Goal: Browse casually: Explore the website without a specific task or goal

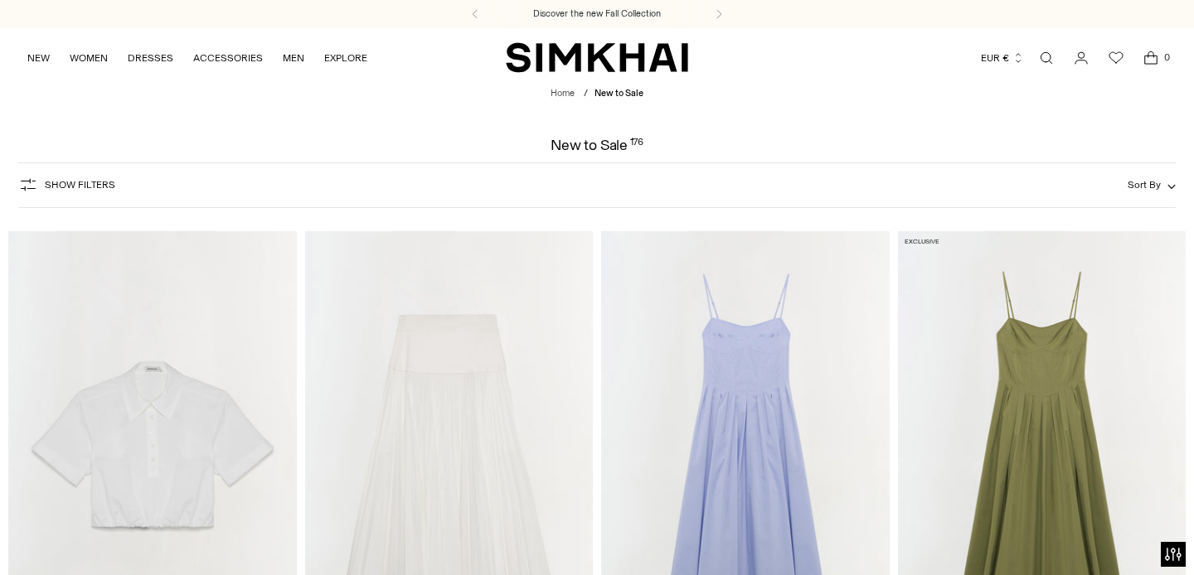
scroll to position [126, 0]
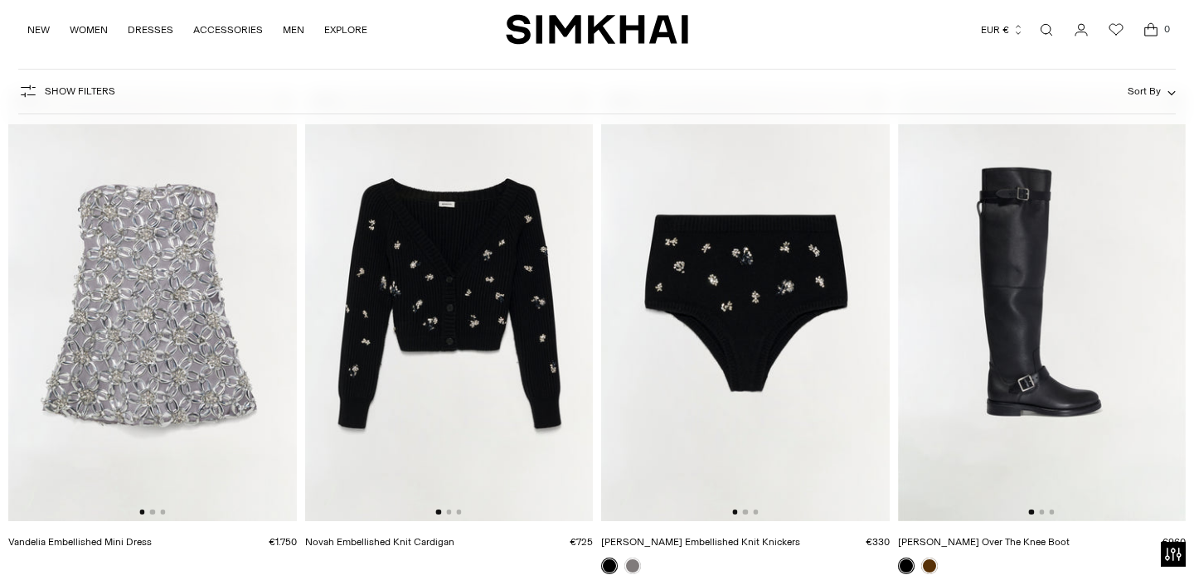
scroll to position [1145, 0]
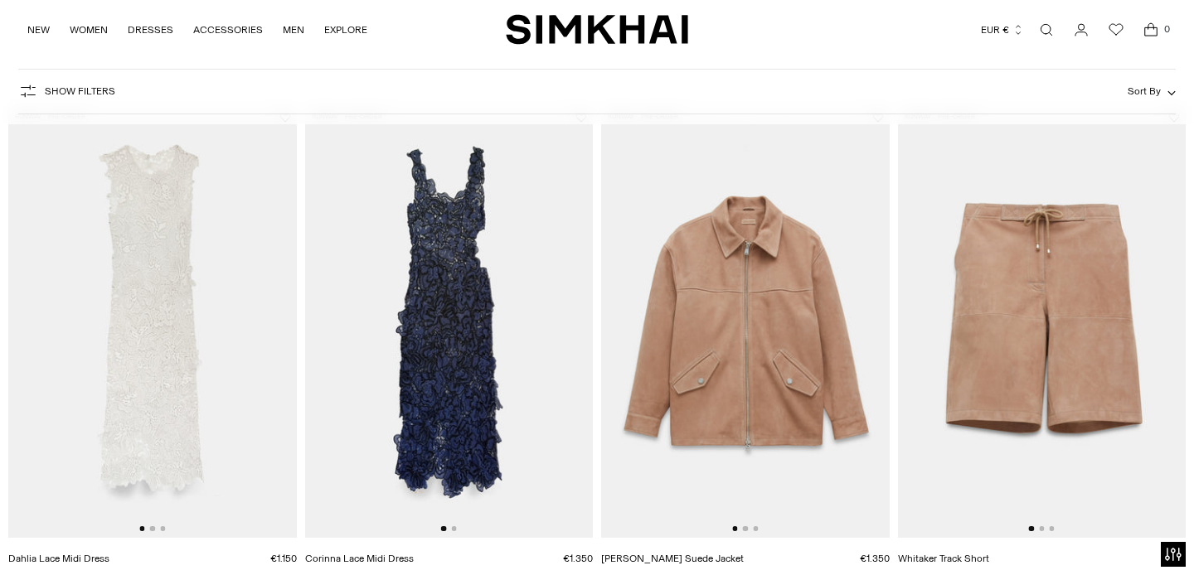
scroll to position [182, 0]
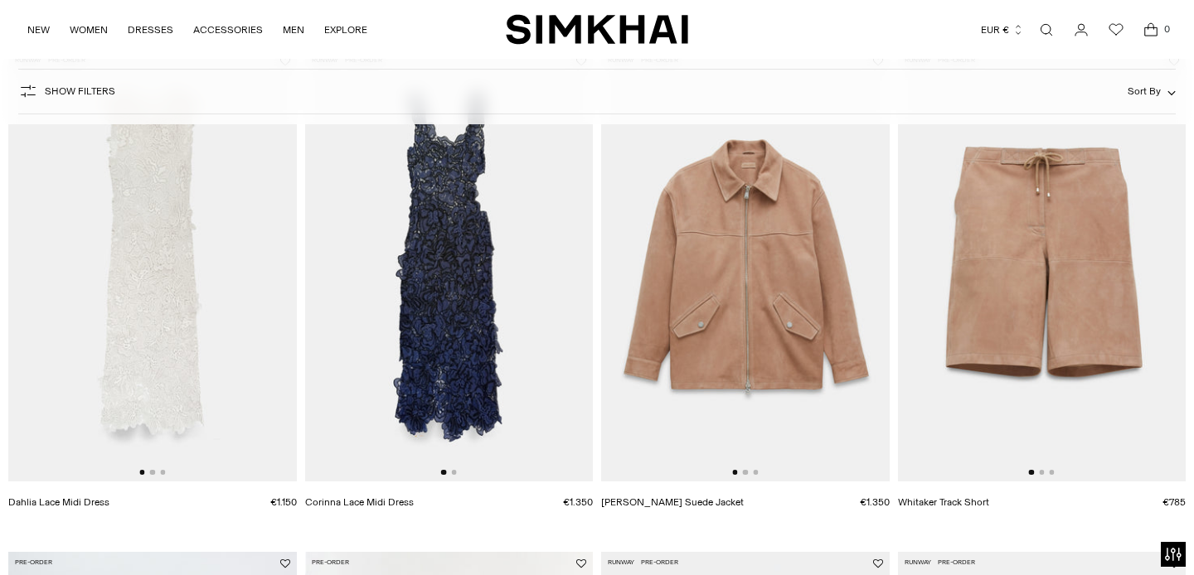
click at [155, 473] on div at bounding box center [152, 472] width 26 height 5
click at [152, 473] on button "Go to slide 2" at bounding box center [152, 472] width 5 height 5
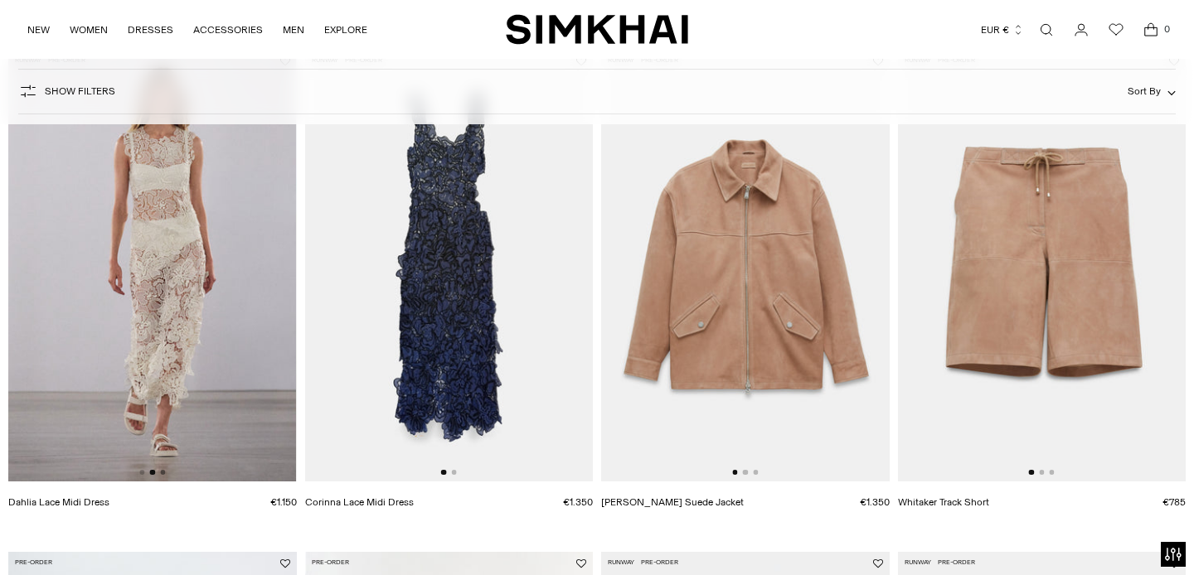
click at [164, 473] on button "Go to slide 3" at bounding box center [162, 472] width 5 height 5
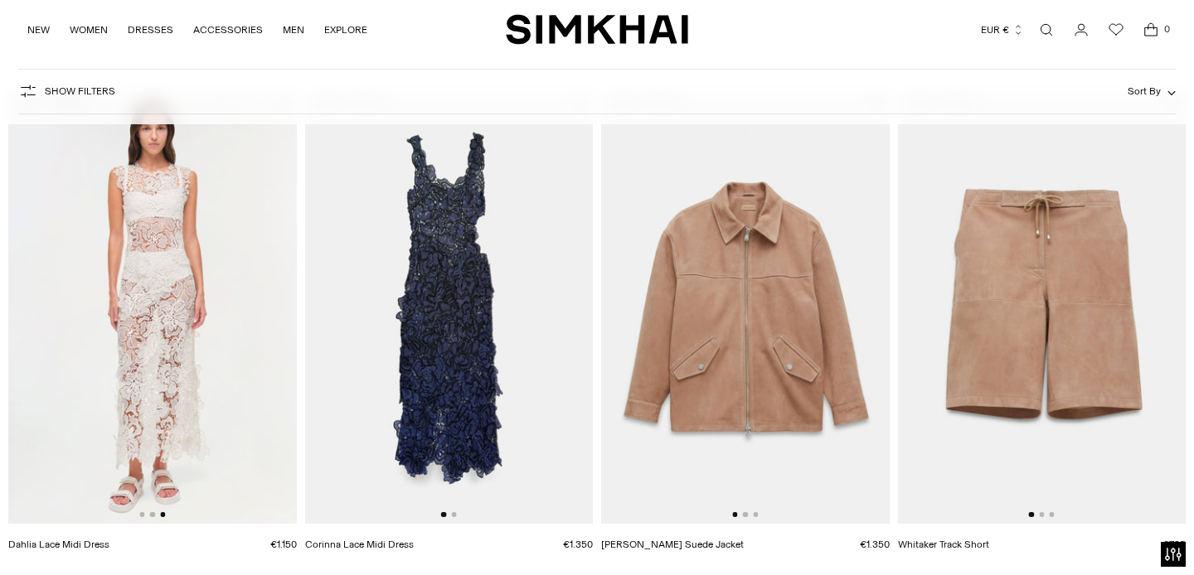
scroll to position [141, 0]
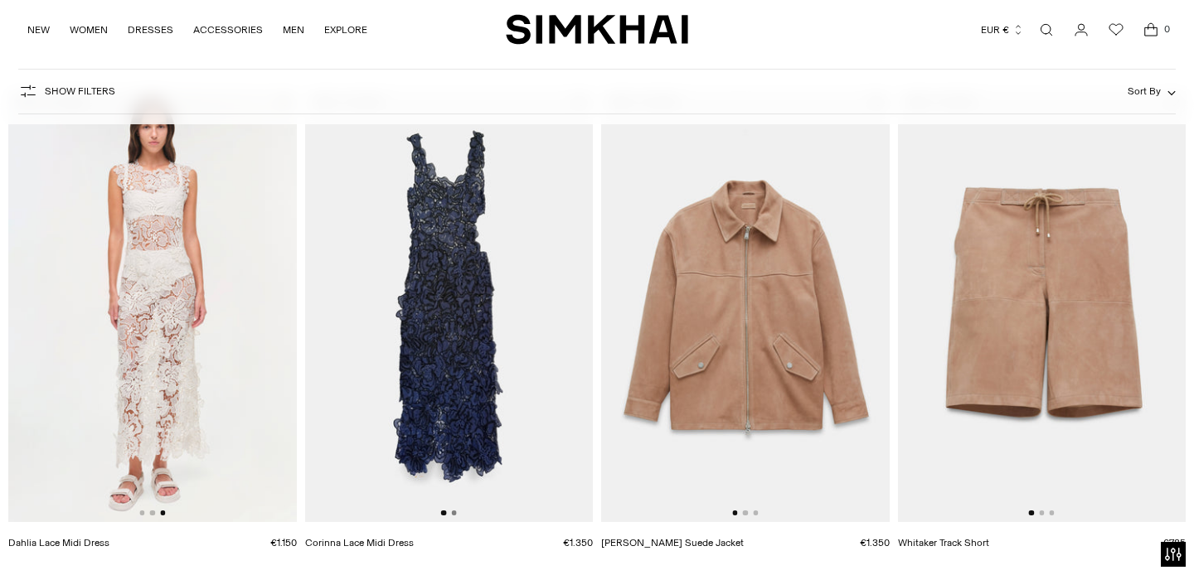
click at [454, 512] on button "Go to slide 2" at bounding box center [453, 513] width 5 height 5
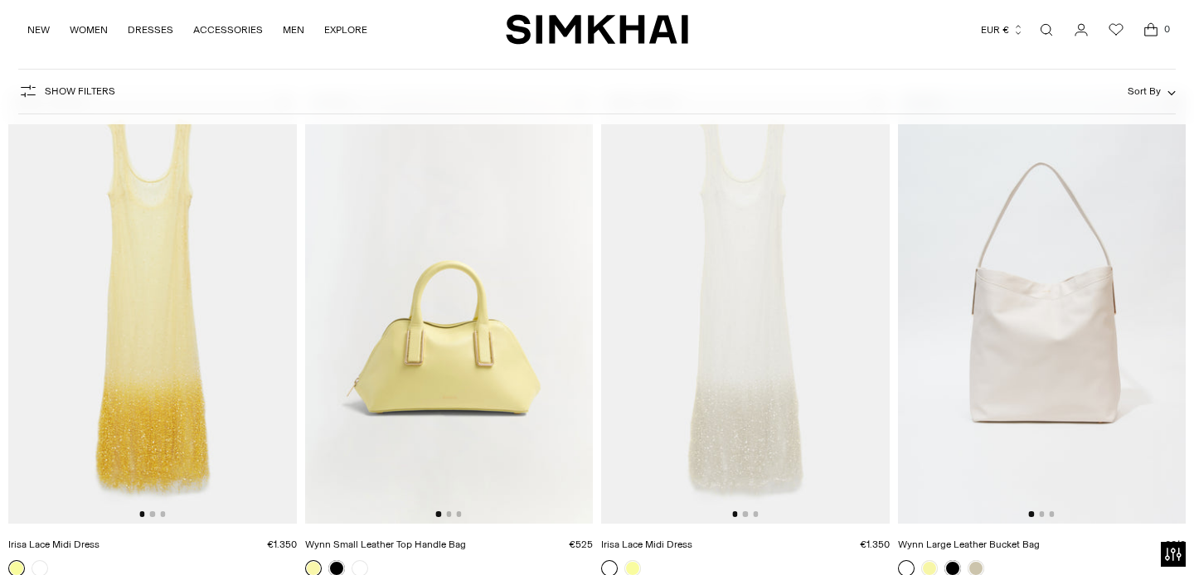
scroll to position [1209, 0]
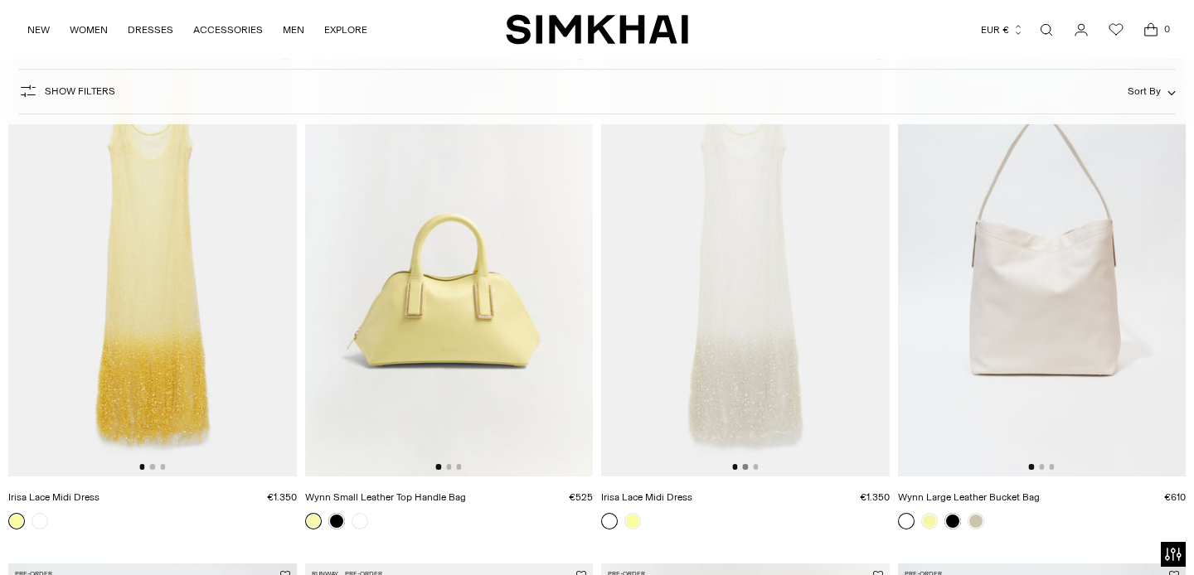
click at [745, 467] on button "Go to slide 2" at bounding box center [745, 466] width 5 height 5
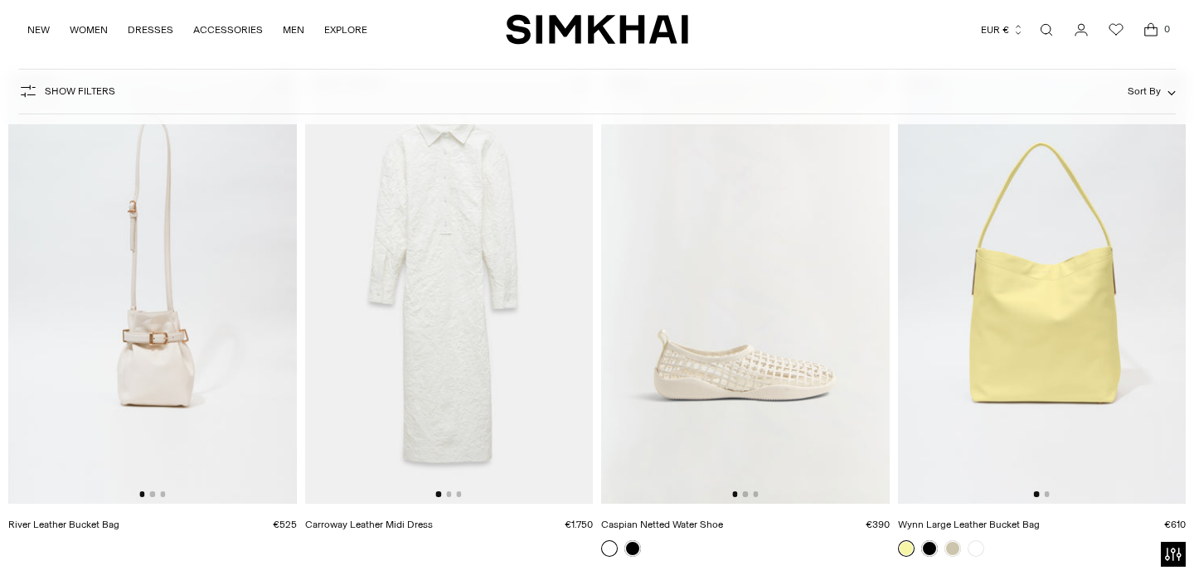
scroll to position [1704, 0]
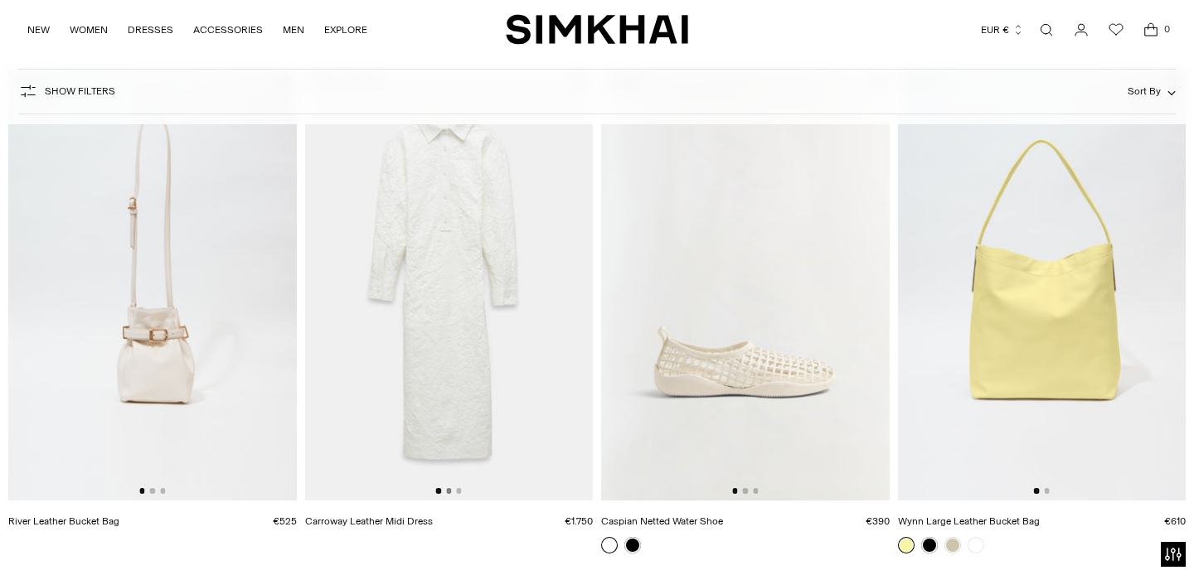
click at [451, 492] on button "Go to slide 2" at bounding box center [448, 490] width 5 height 5
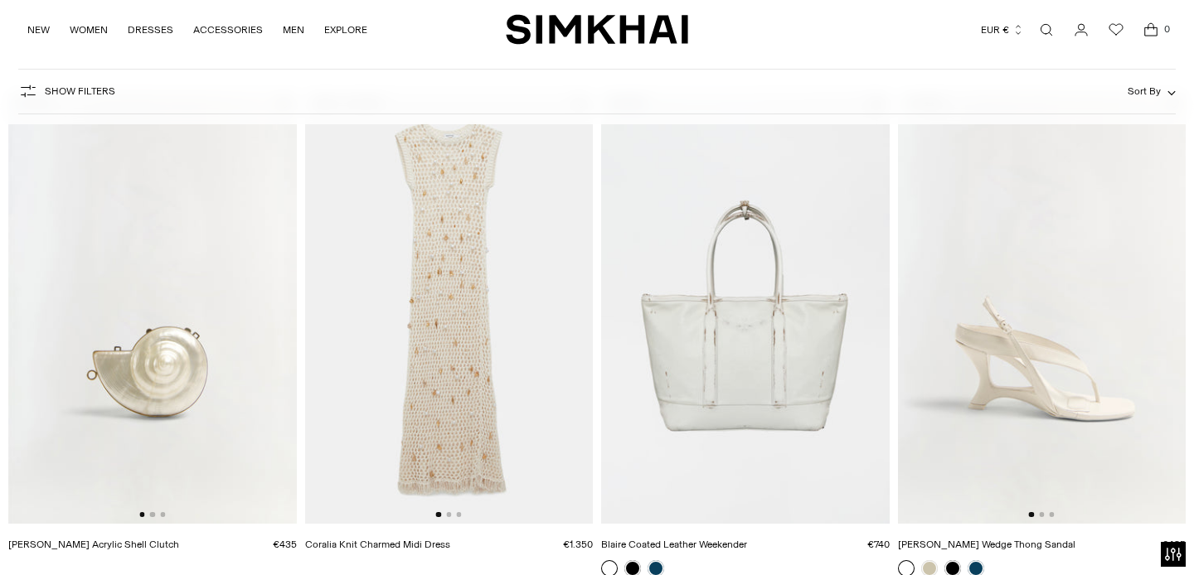
scroll to position [2216, 0]
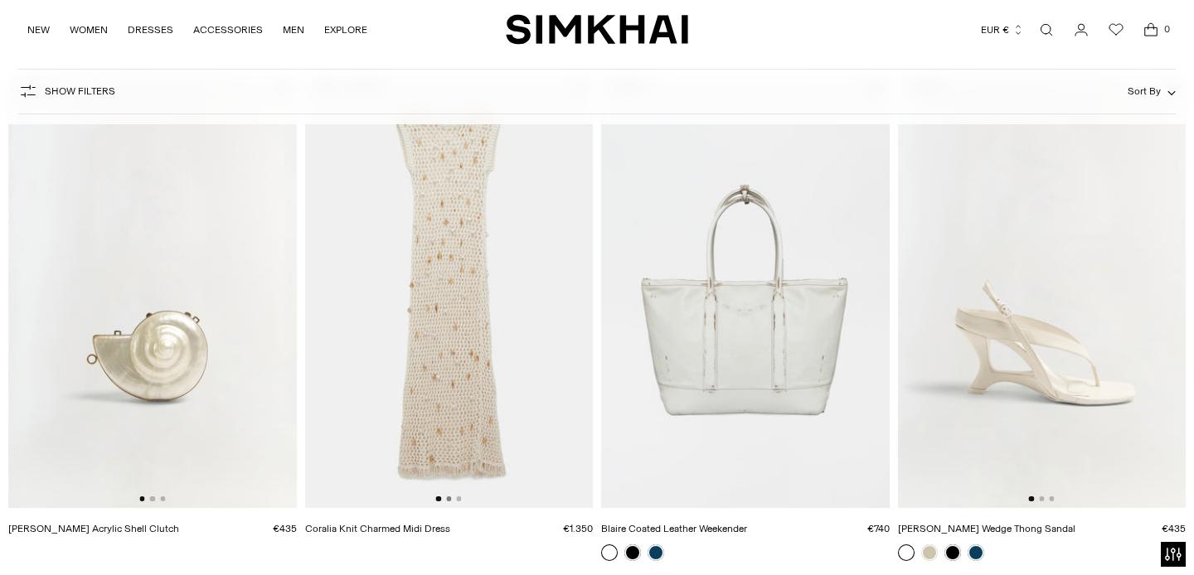
click at [449, 497] on button "Go to slide 2" at bounding box center [448, 499] width 5 height 5
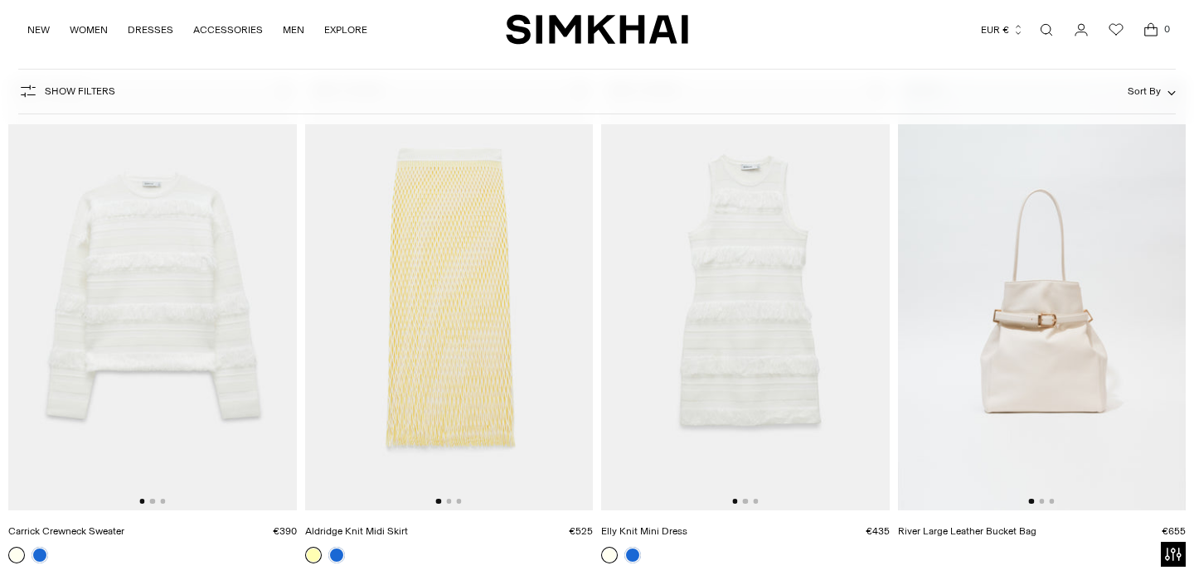
scroll to position [2745, 0]
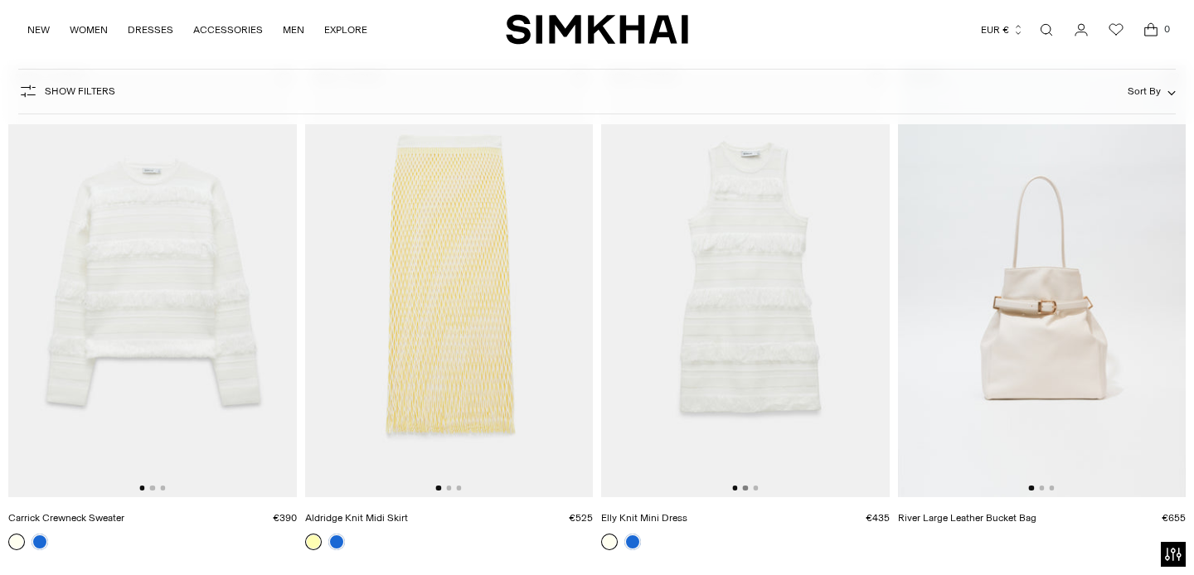
click at [746, 488] on button "Go to slide 2" at bounding box center [745, 488] width 5 height 5
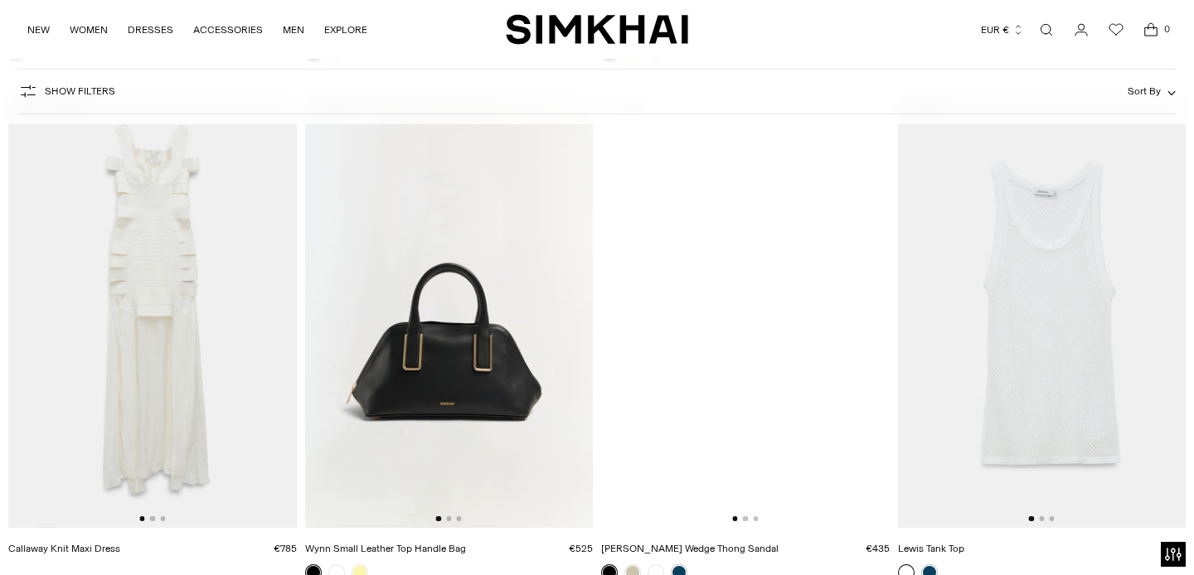
scroll to position [4798, 0]
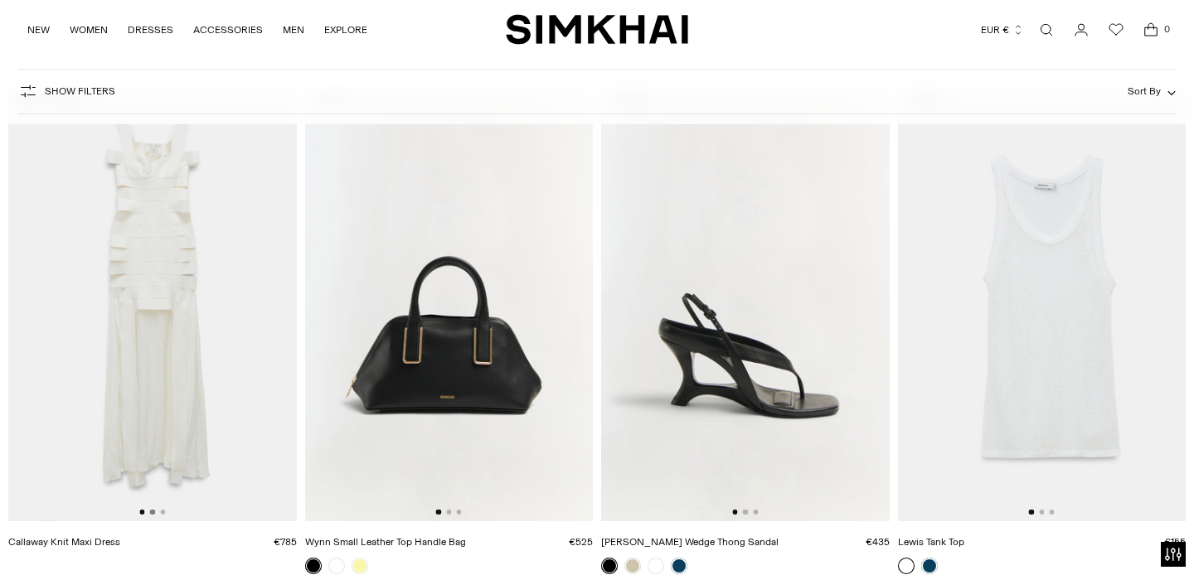
click at [154, 514] on button "Go to slide 2" at bounding box center [152, 512] width 5 height 5
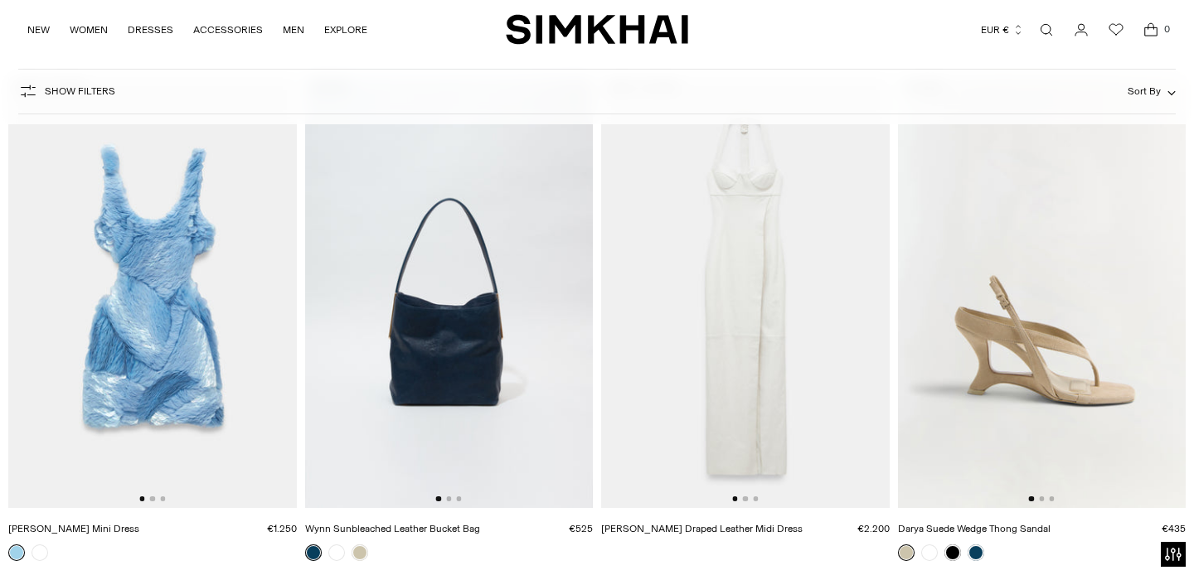
scroll to position [6899, 0]
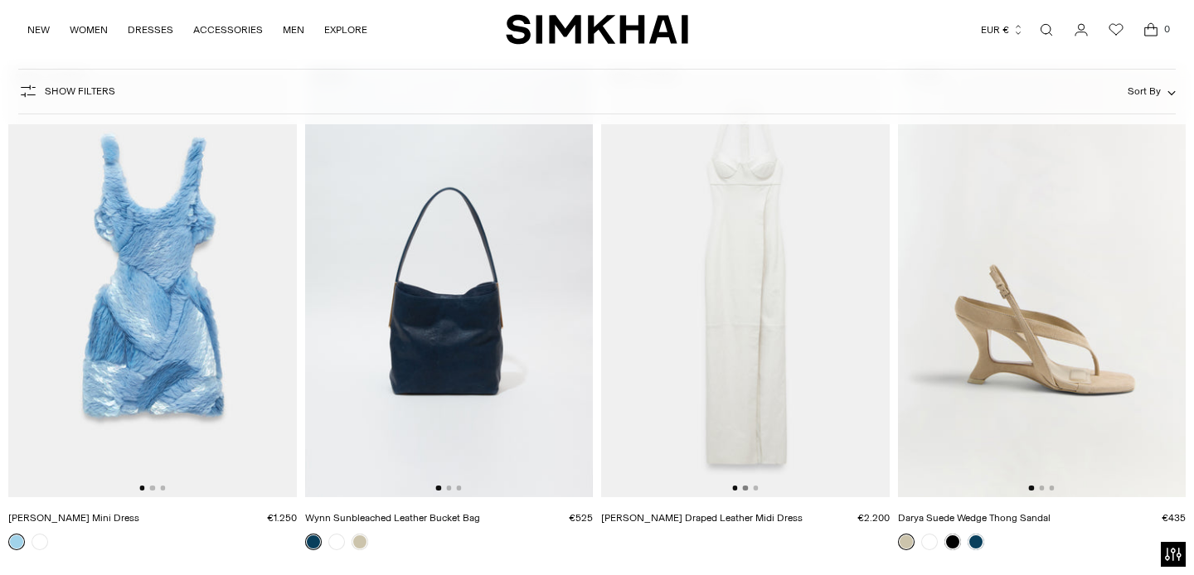
click at [745, 490] on button "Go to slide 2" at bounding box center [745, 488] width 5 height 5
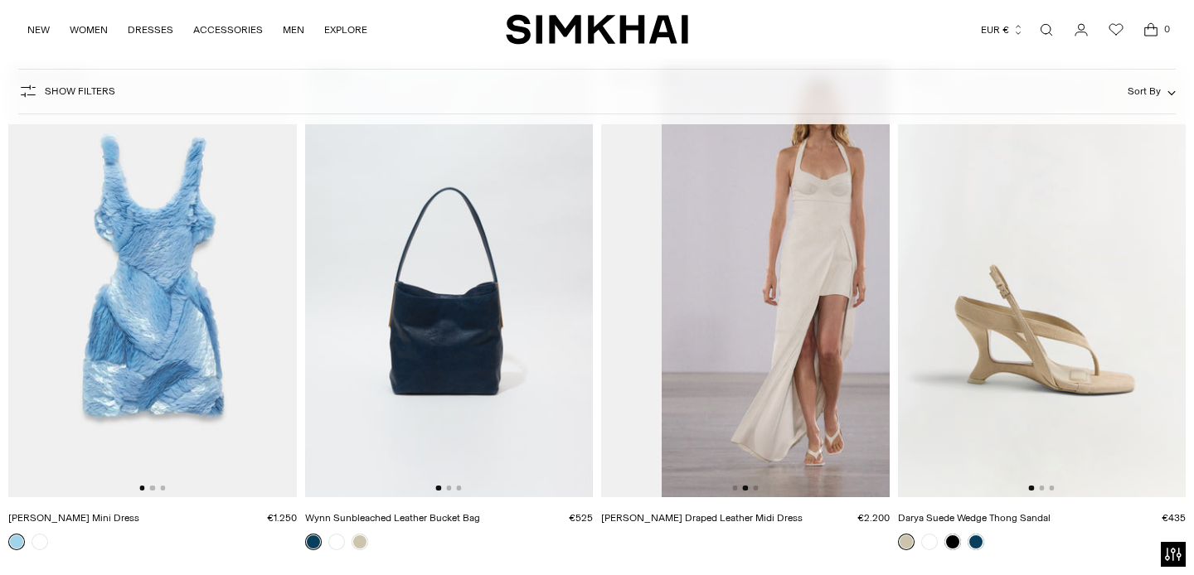
scroll to position [0, 289]
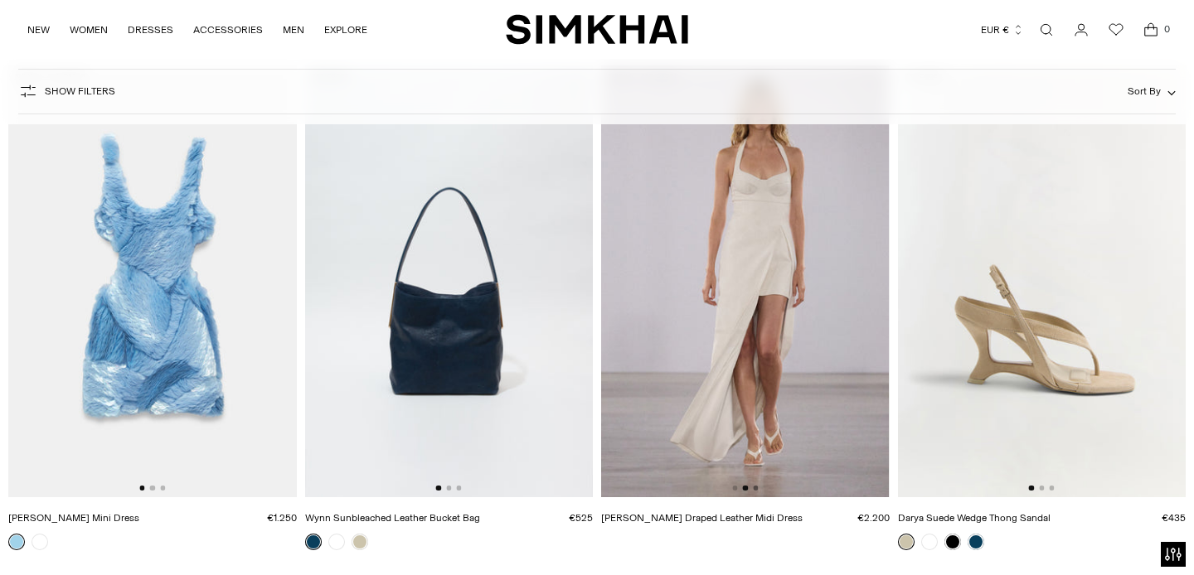
click at [756, 488] on button "Go to slide 3" at bounding box center [755, 488] width 5 height 5
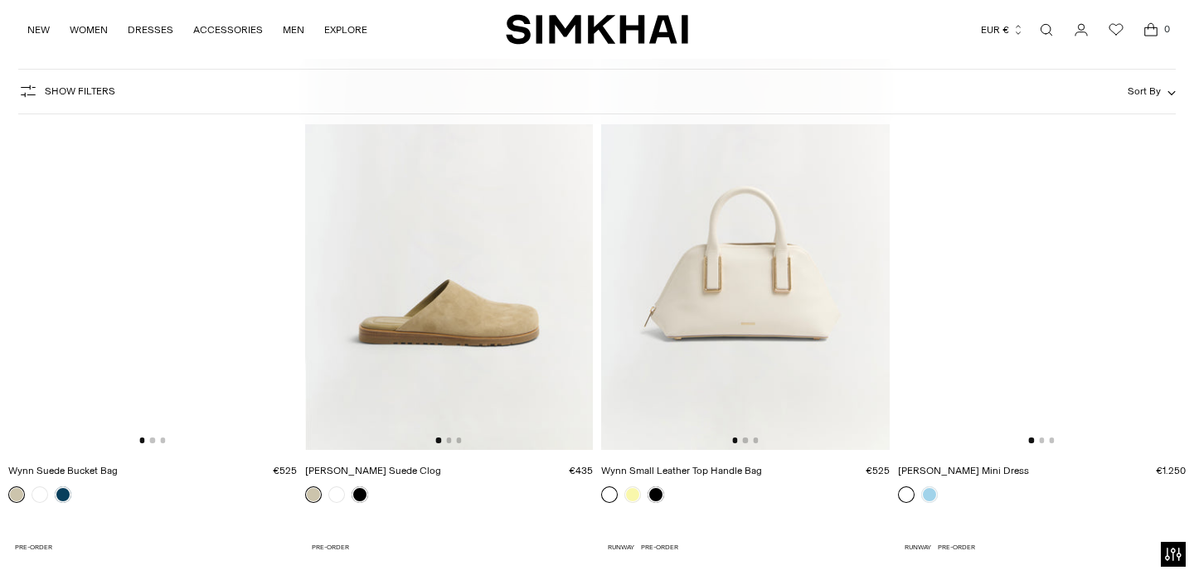
scroll to position [7468, 0]
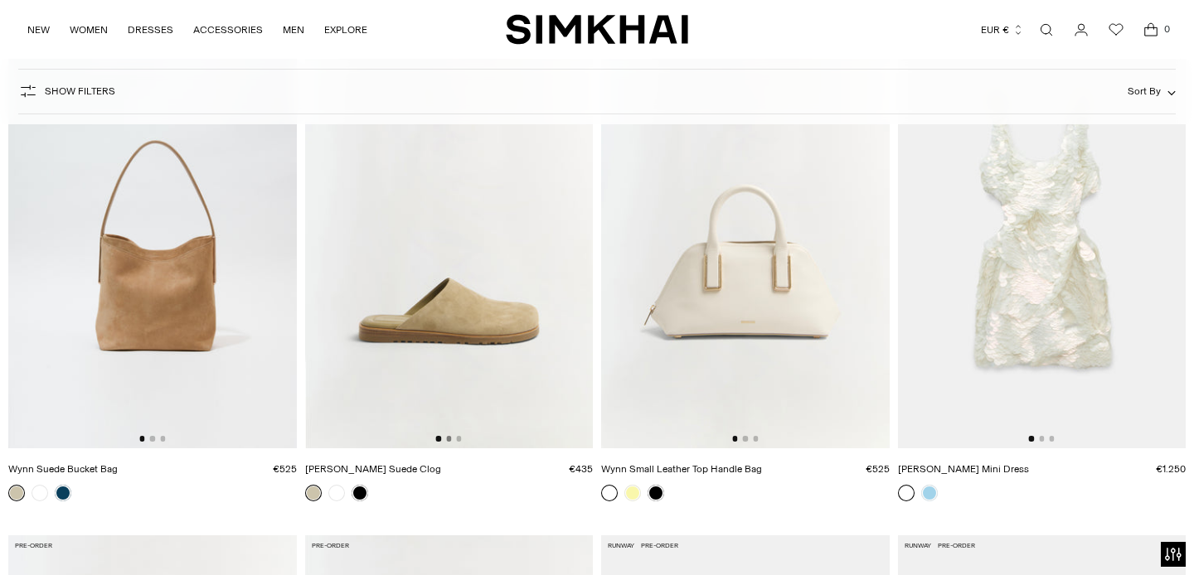
click at [449, 438] on button "Go to slide 2" at bounding box center [448, 438] width 5 height 5
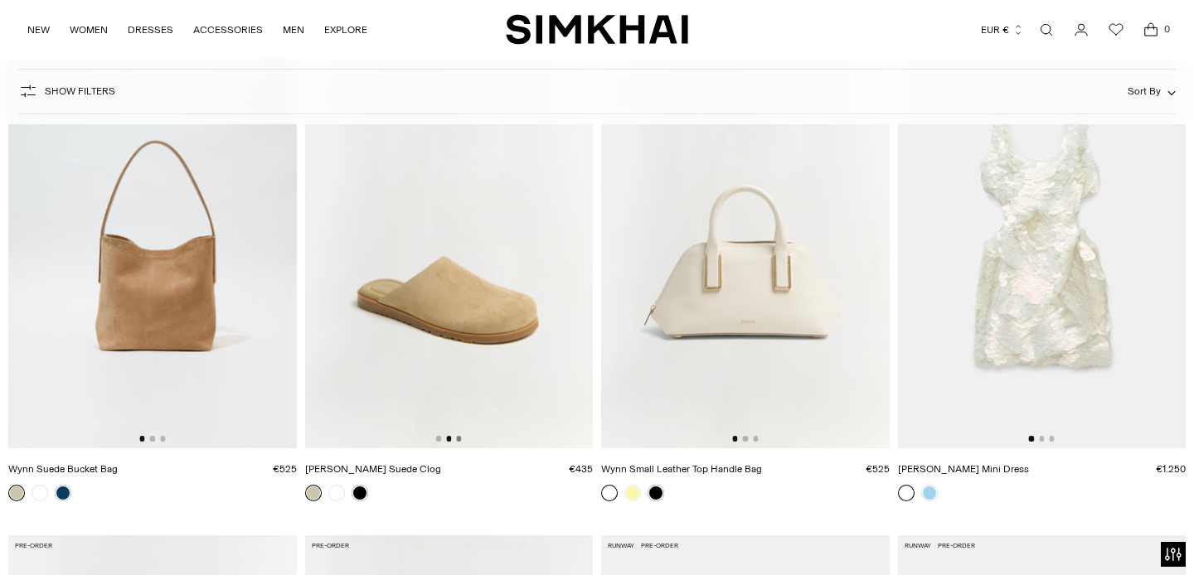
click at [459, 439] on button "Go to slide 3" at bounding box center [458, 438] width 5 height 5
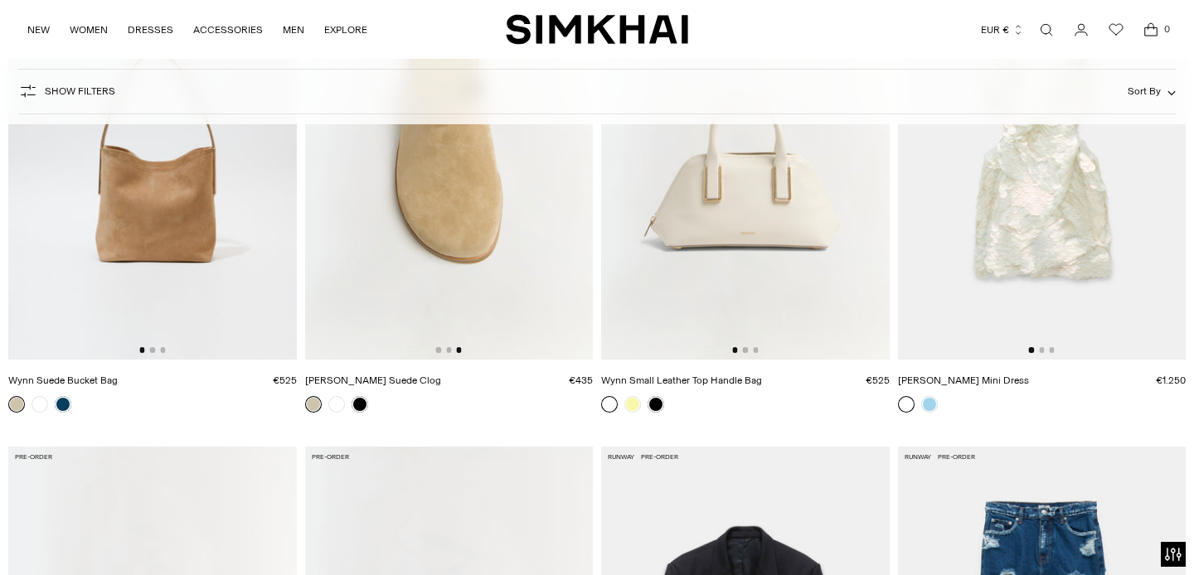
scroll to position [7559, 0]
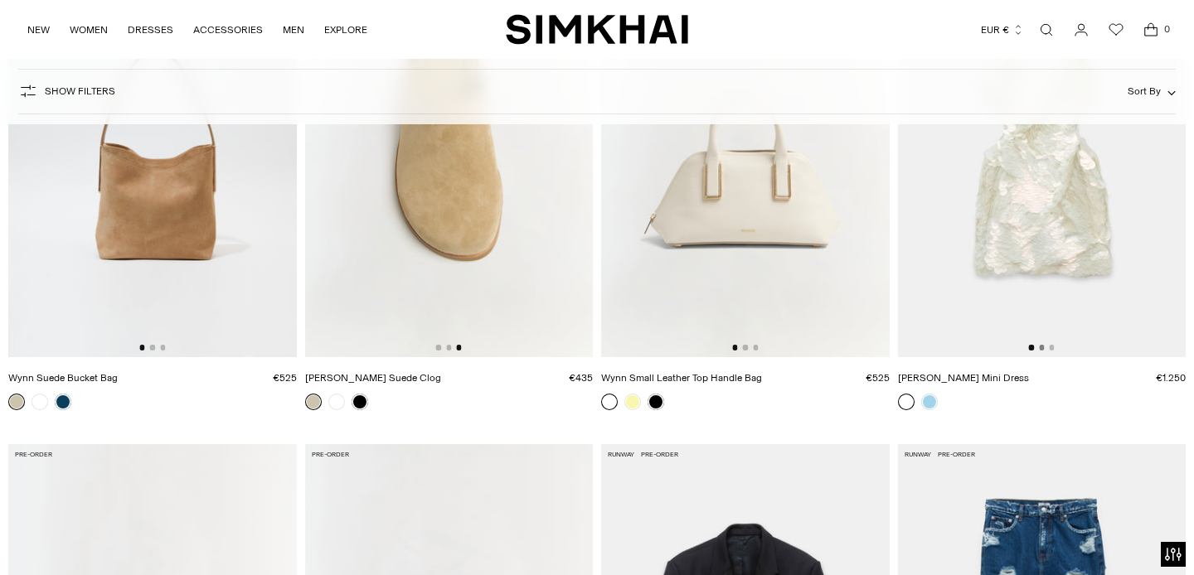
click at [1042, 347] on button "Go to slide 2" at bounding box center [1041, 347] width 5 height 5
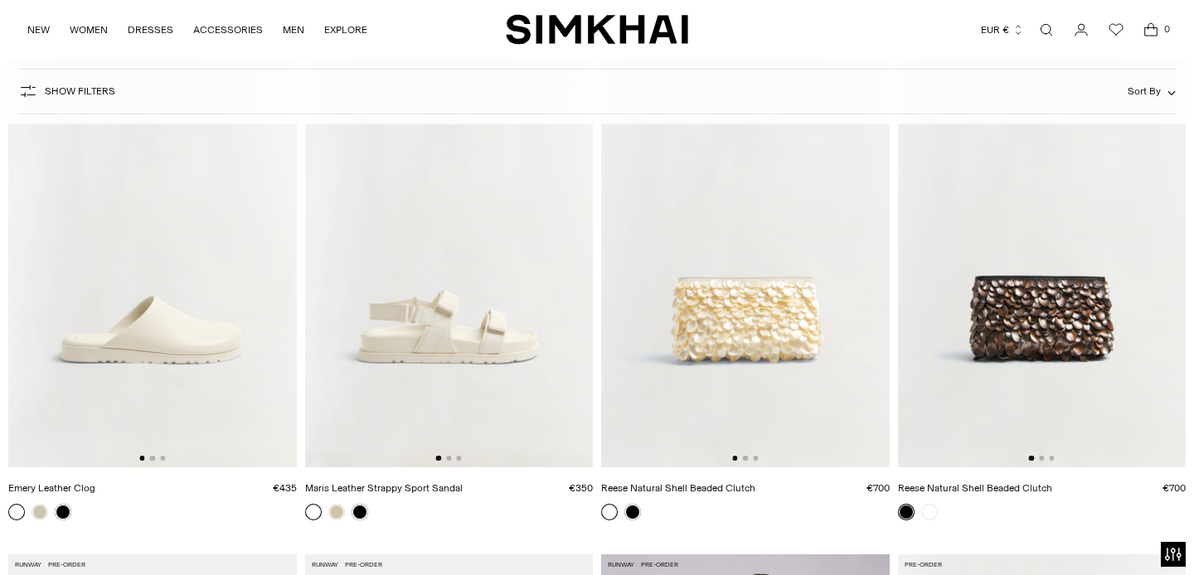
scroll to position [0, 1]
click at [747, 456] on img at bounding box center [744, 252] width 289 height 432
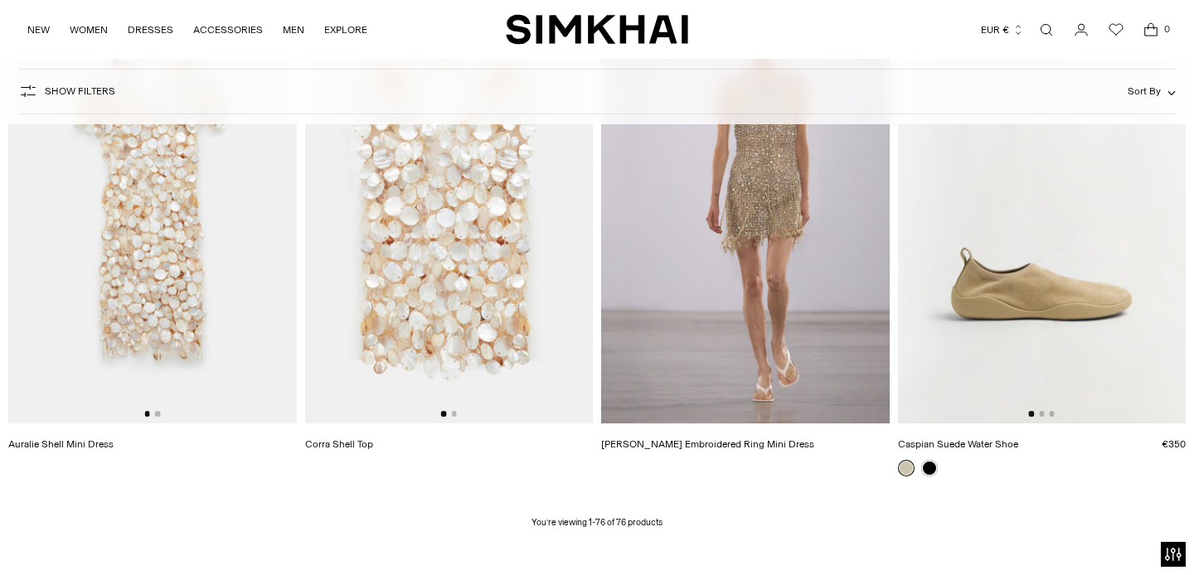
scroll to position [9570, 0]
click at [156, 413] on button "Go to slide 2" at bounding box center [157, 413] width 5 height 5
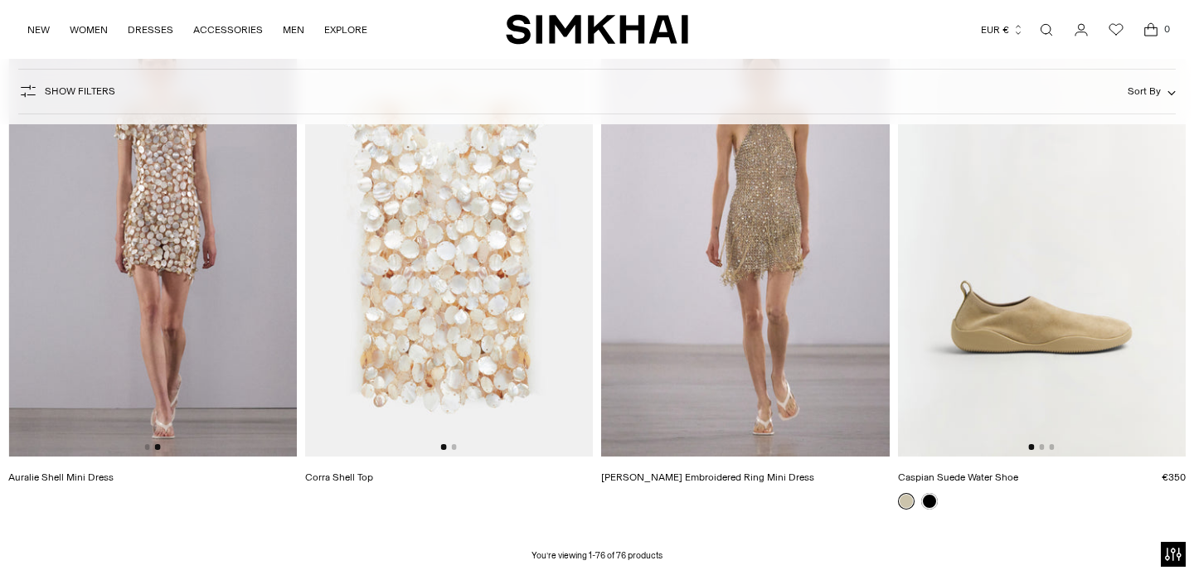
scroll to position [9538, 0]
click at [454, 444] on button "Go to slide 2" at bounding box center [453, 446] width 5 height 5
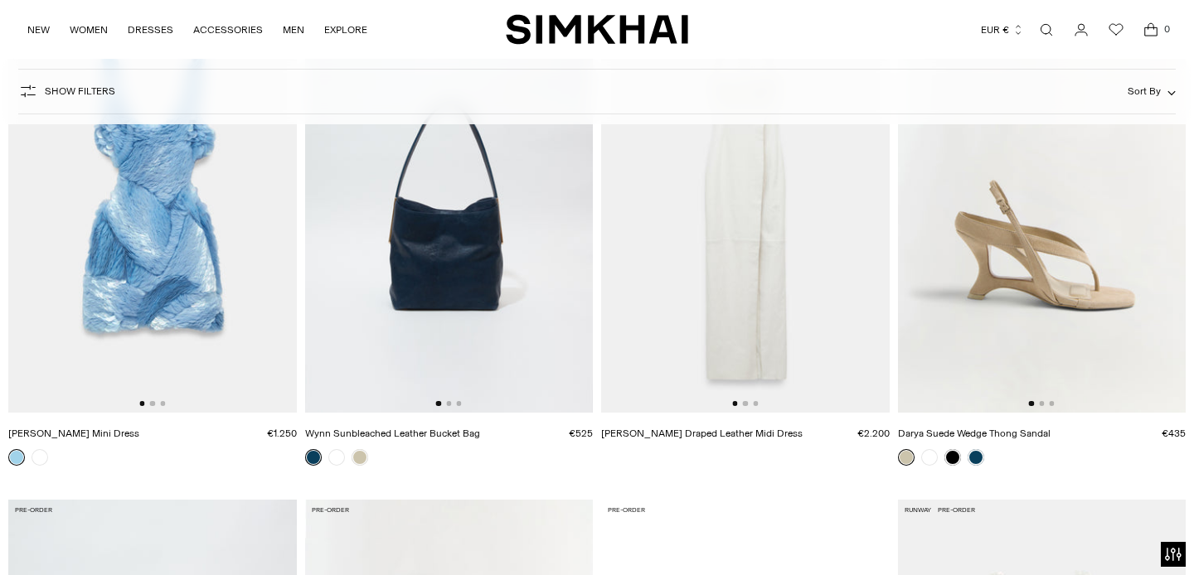
scroll to position [6973, 0]
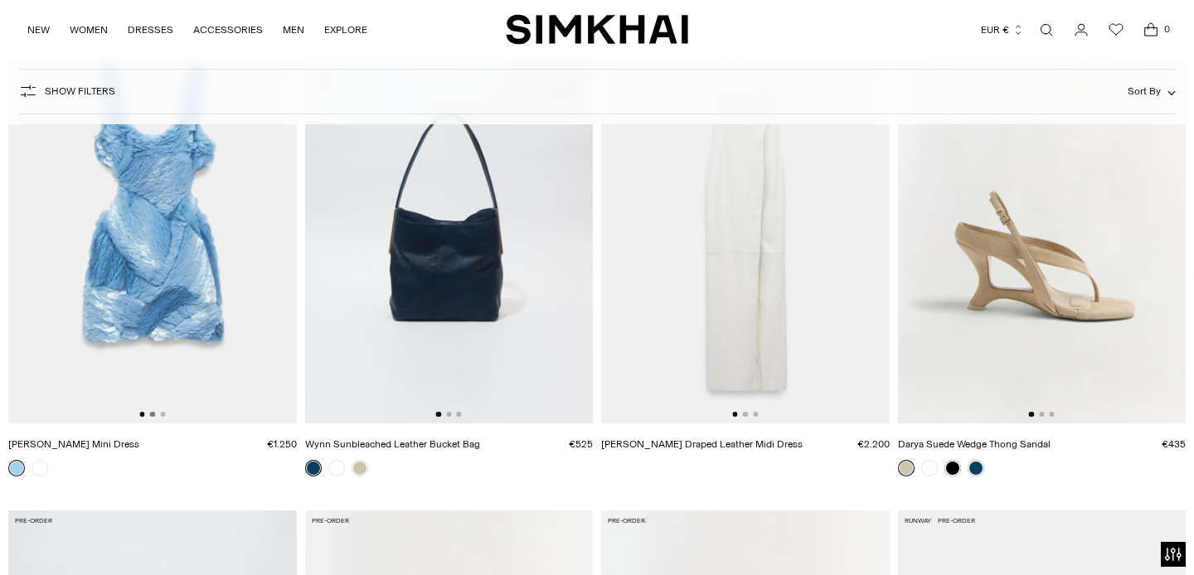
click at [151, 415] on button "Go to slide 2" at bounding box center [152, 414] width 5 height 5
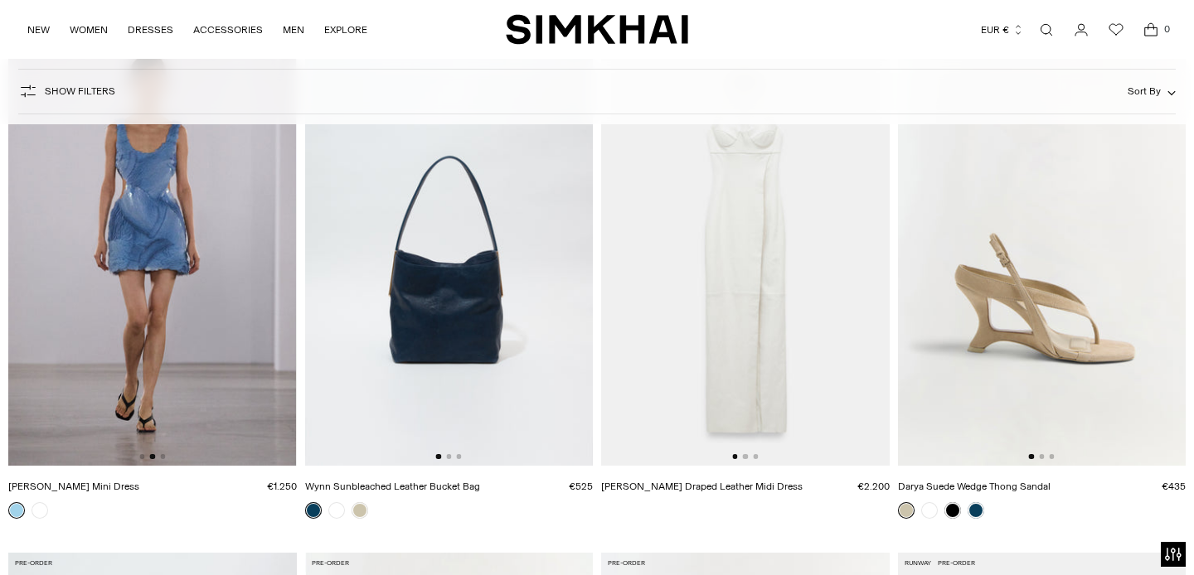
scroll to position [6929, 0]
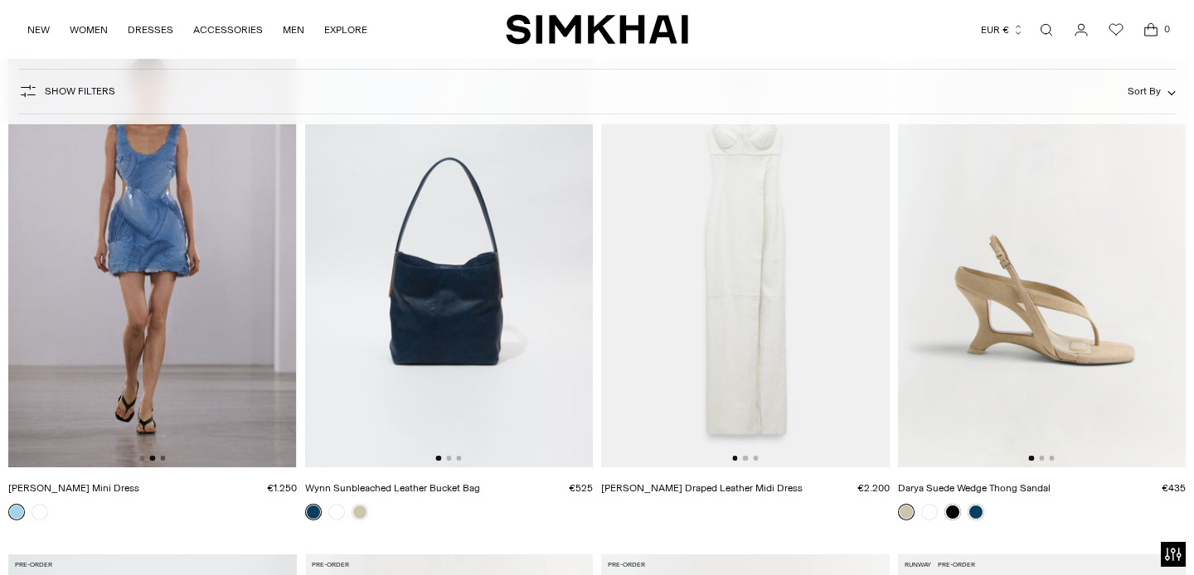
click at [164, 459] on button "Go to slide 3" at bounding box center [162, 458] width 5 height 5
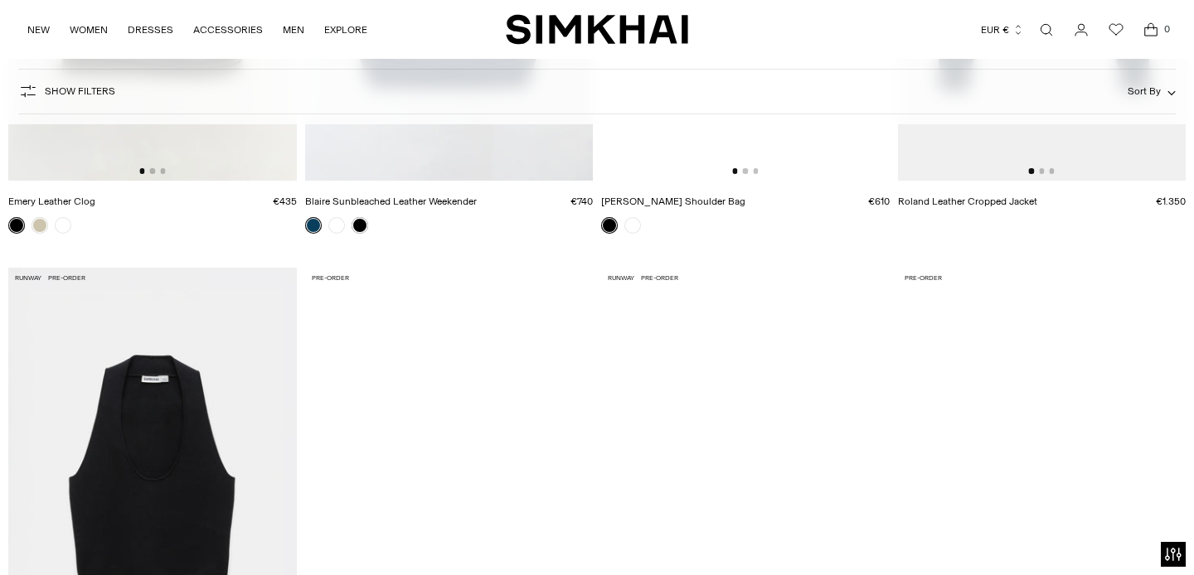
scroll to position [6205, 0]
